Goal: Navigation & Orientation: Find specific page/section

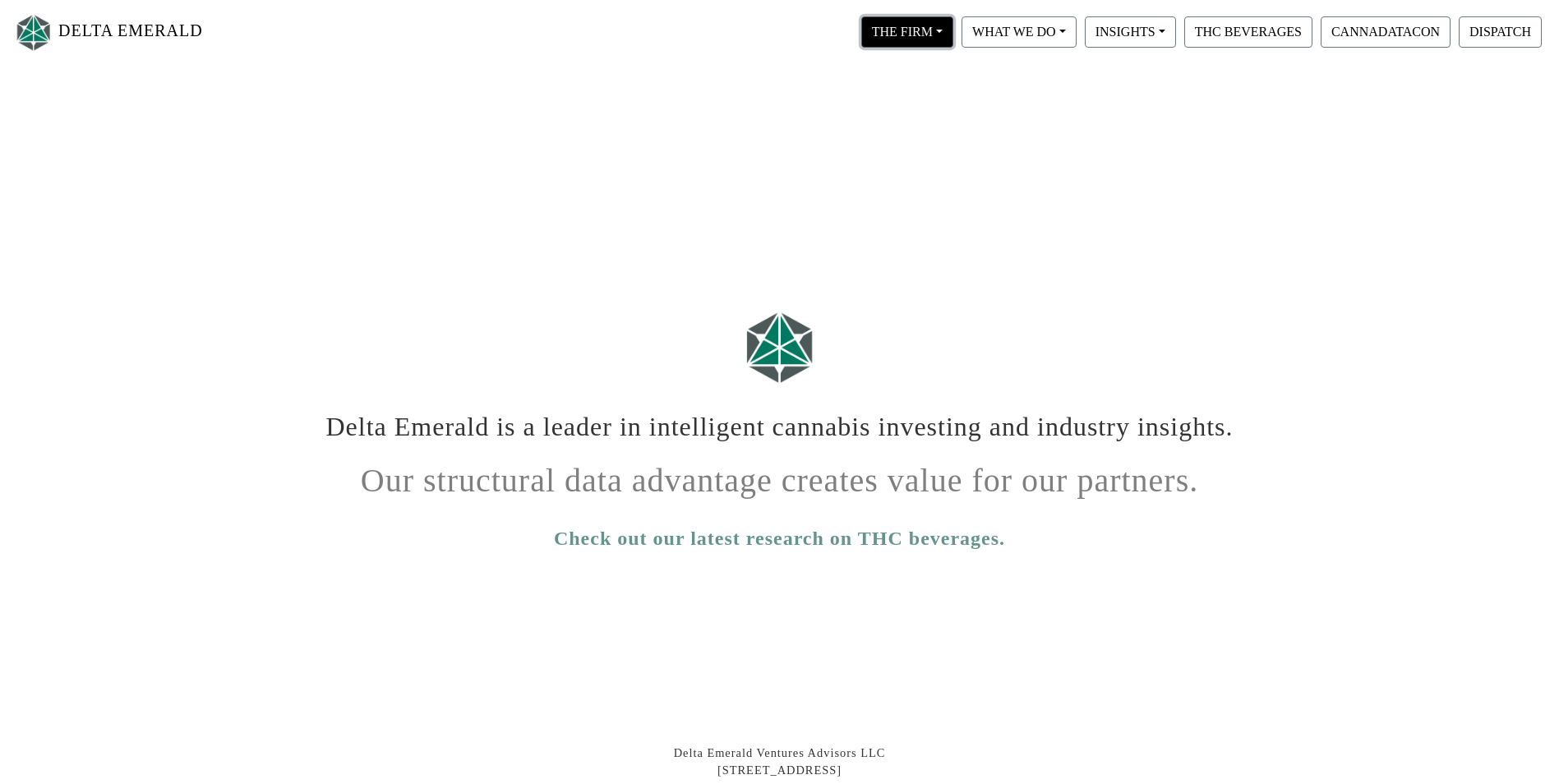
click at [930, 33] on button "THE FIRM" at bounding box center [908, 32] width 92 height 32
click at [932, 144] on link "Our Portfolio" at bounding box center [923, 153] width 130 height 27
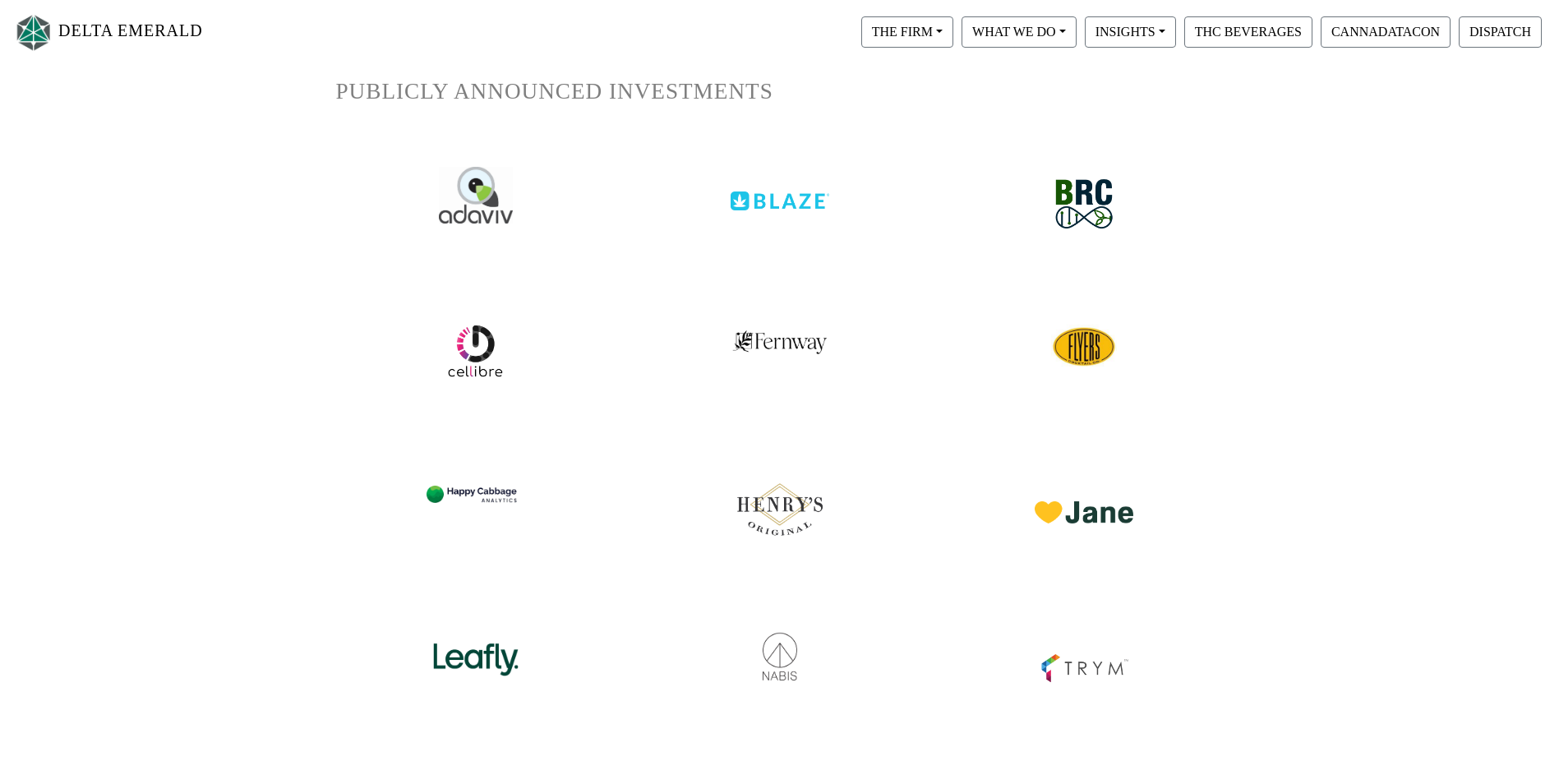
scroll to position [164, 0]
drag, startPoint x: 779, startPoint y: 201, endPoint x: 759, endPoint y: 221, distance: 28.3
click at [759, 221] on div at bounding box center [780, 186] width 279 height 76
click at [779, 201] on img at bounding box center [780, 185] width 103 height 45
